Goal: Task Accomplishment & Management: Manage account settings

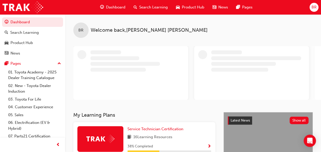
click at [315, 8] on span "BR" at bounding box center [313, 7] width 5 height 6
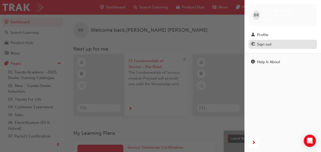
click at [268, 41] on div "Sign out" at bounding box center [264, 44] width 15 height 6
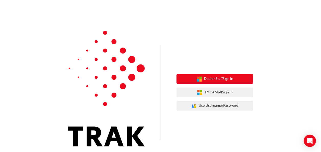
click at [219, 79] on span "Dealer Staff Sign In" at bounding box center [218, 79] width 29 height 6
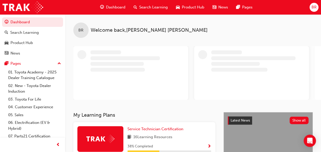
click at [314, 6] on span "BR" at bounding box center [313, 7] width 5 height 6
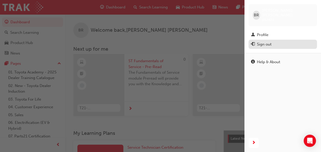
click at [264, 41] on div "Sign out" at bounding box center [264, 44] width 15 height 6
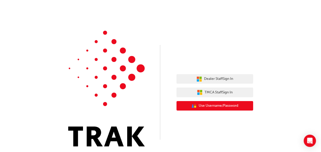
click at [216, 105] on span "Use Username/Password" at bounding box center [219, 106] width 40 height 6
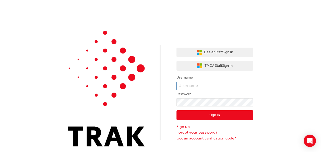
click at [201, 86] on input "text" at bounding box center [214, 85] width 77 height 9
type input "Oscar.[PERSON_NAME]"
click at [232, 115] on button "Sign In" at bounding box center [214, 115] width 77 height 10
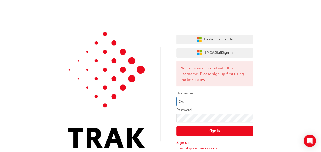
type input "O"
type input "oscar.[PERSON_NAME]"
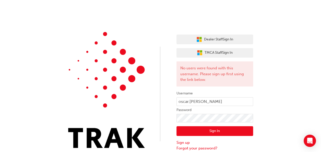
click at [299, 99] on div "Dealer Staff Sign In TMCA Staff Sign In No users were found with this username.…" at bounding box center [160, 78] width 321 height 157
click at [219, 133] on button "Sign In" at bounding box center [214, 131] width 77 height 10
click at [285, 45] on div "Dealer Staff Sign In TMCA Staff Sign In No users were found with this username.…" at bounding box center [160, 78] width 321 height 157
click at [302, 95] on div "Dealer Staff Sign In TMCA Staff Sign In No users were found with this username.…" at bounding box center [160, 78] width 321 height 157
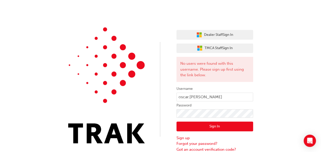
click at [285, 97] on div "Dealer Staff Sign In TMCA Staff Sign In No users were found with this username.…" at bounding box center [160, 73] width 321 height 157
click at [221, 127] on button "Sign In" at bounding box center [214, 126] width 77 height 10
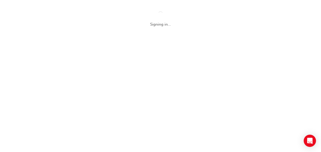
scroll to position [0, 0]
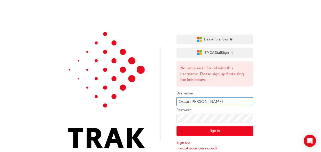
type input "Oscar.Bewley"
click at [227, 136] on div "Sign In Sign up Forgot your password? Got an account verification code?" at bounding box center [214, 139] width 77 height 34
click at [226, 130] on button "Sign In" at bounding box center [214, 131] width 77 height 10
